Goal: Find specific page/section: Find specific page/section

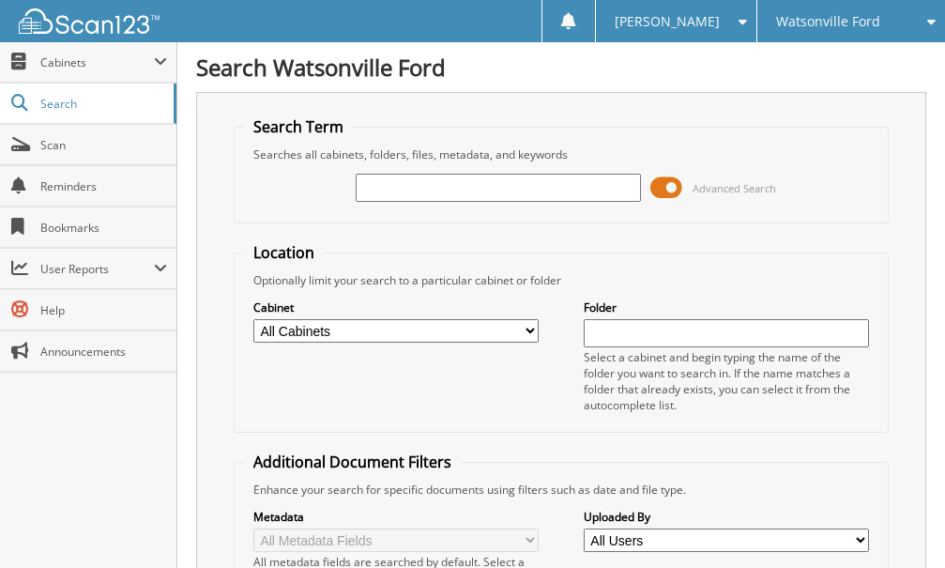
click at [448, 193] on input "text" at bounding box center [498, 188] width 285 height 28
type input "pf1043"
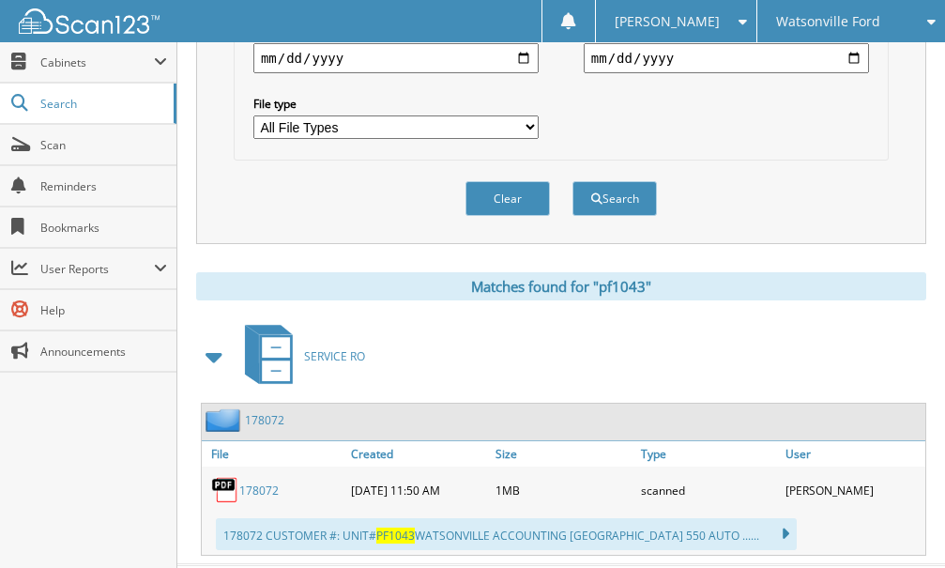
scroll to position [660, 0]
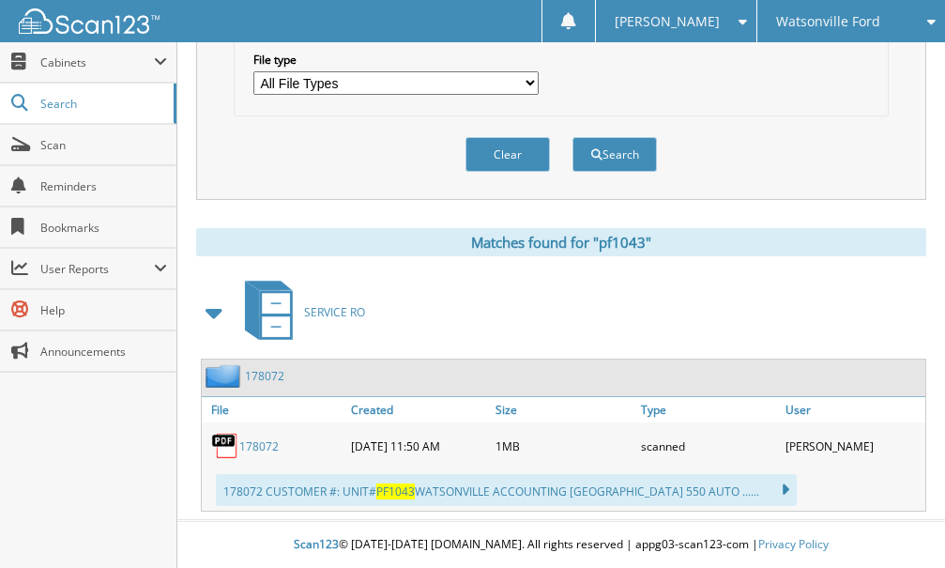
click at [266, 443] on link "178072" at bounding box center [258, 446] width 39 height 16
